Goal: Find specific fact: Find specific fact

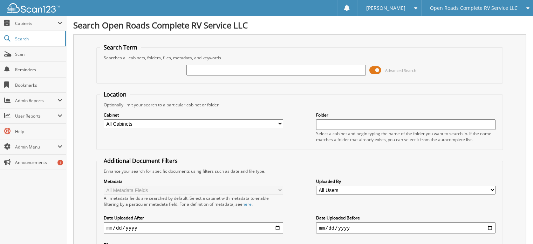
click at [215, 74] on input "text" at bounding box center [276, 70] width 179 height 11
type input "11693"
click at [373, 70] on span at bounding box center [376, 70] width 12 height 11
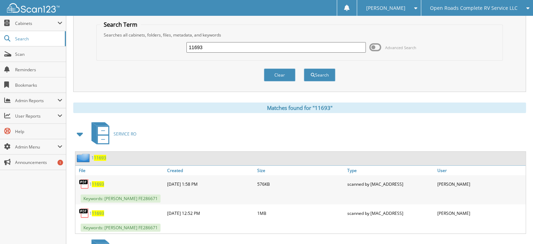
scroll to position [35, 0]
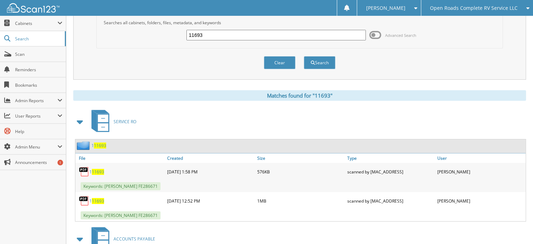
click at [75, 117] on span at bounding box center [80, 121] width 10 height 13
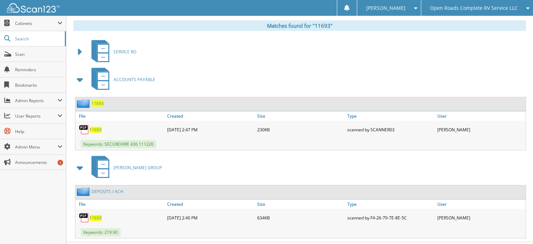
scroll to position [105, 0]
click at [99, 215] on span "11693" at bounding box center [95, 217] width 12 height 6
